Goal: Find specific page/section: Find specific page/section

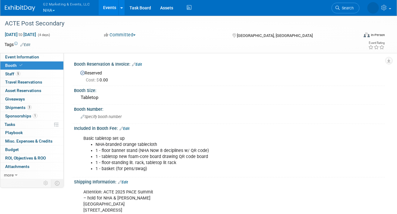
scroll to position [246, 0]
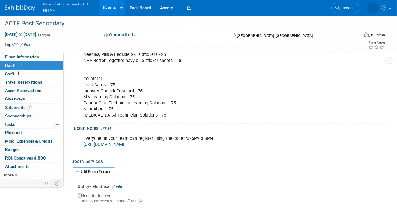
click at [57, 6] on span "G2 Marketing & Events, LLC" at bounding box center [66, 4] width 47 height 6
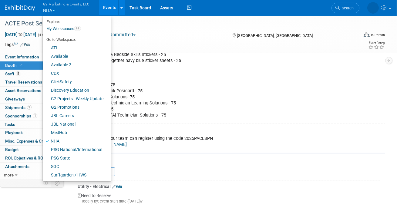
click at [106, 5] on link "Events" at bounding box center [110, 7] width 22 height 15
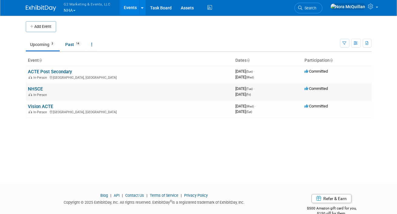
click at [38, 88] on link "NHSCE" at bounding box center [35, 88] width 15 height 5
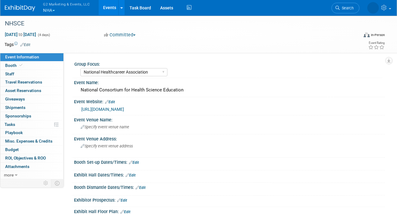
select select "National Healthcareer Association"
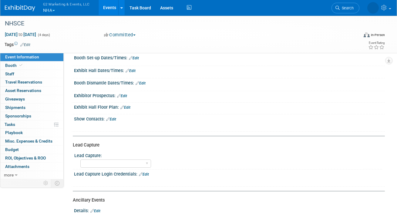
scroll to position [104, 0]
click at [38, 64] on link "Booth" at bounding box center [31, 66] width 63 height 8
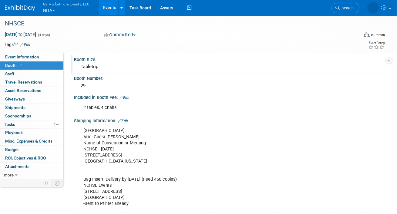
scroll to position [0, 0]
